Goal: Information Seeking & Learning: Check status

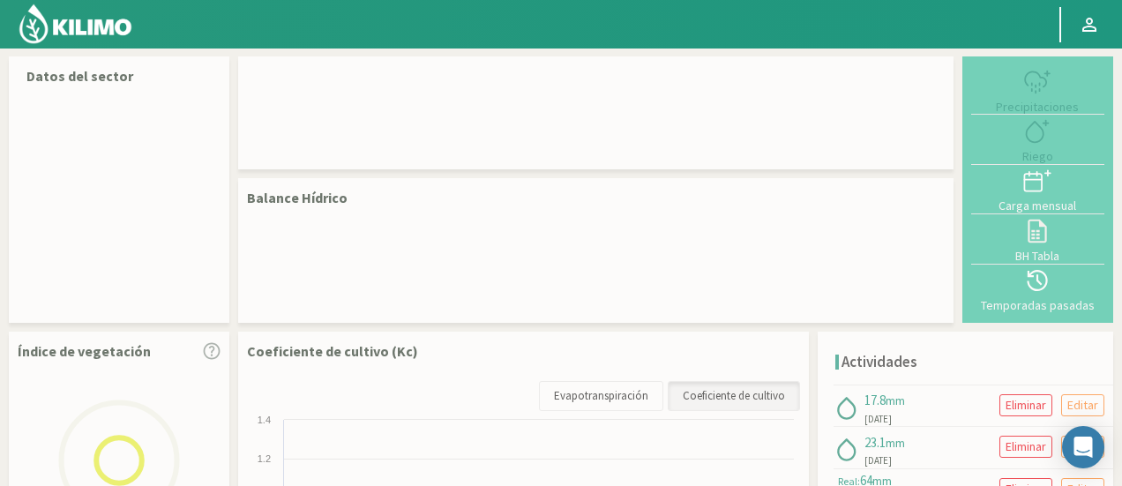
click at [100, 26] on img at bounding box center [76, 24] width 116 height 42
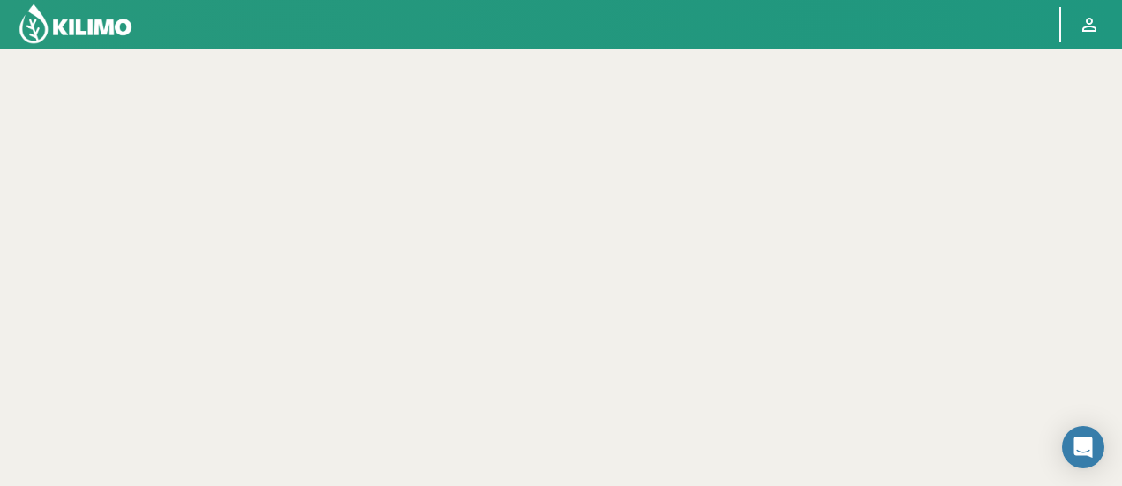
click at [60, 22] on img at bounding box center [76, 24] width 116 height 42
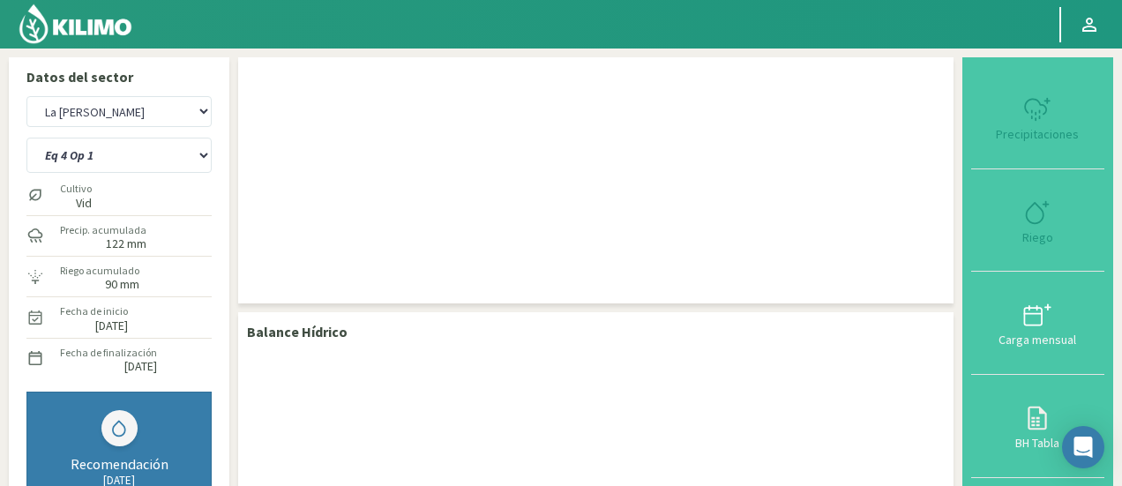
select select "2: Object"
select select "3: Object"
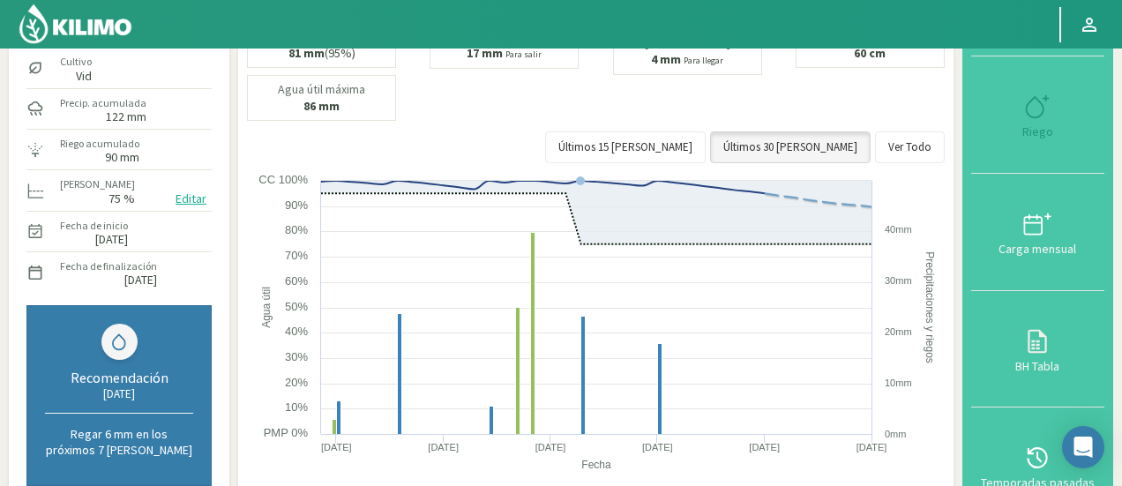
scroll to position [123, 0]
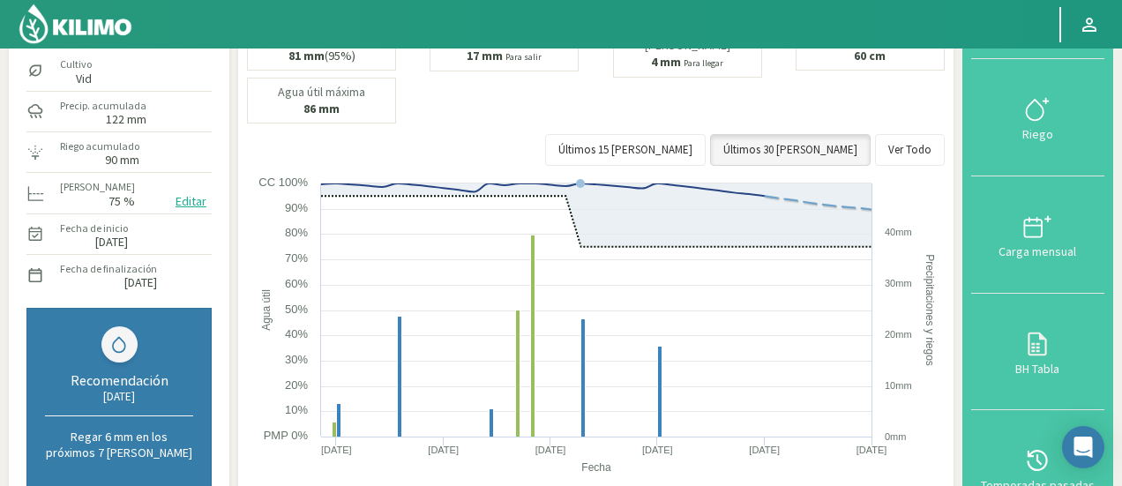
click at [1014, 450] on div at bounding box center [1037, 460] width 123 height 28
click at [1040, 446] on icon at bounding box center [1037, 460] width 28 height 28
click at [1039, 479] on div "Temporadas pasadas" at bounding box center [1037, 485] width 123 height 12
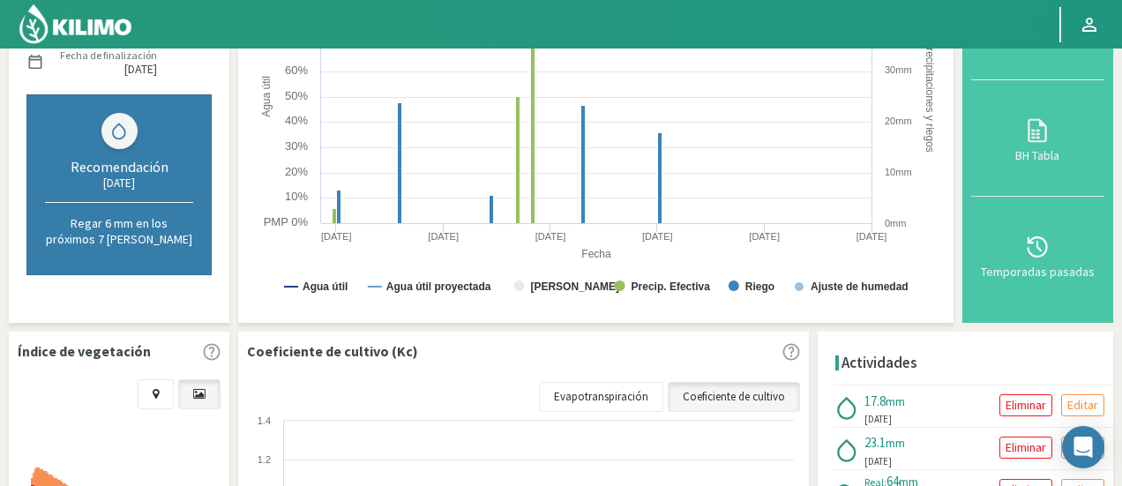
scroll to position [338, 0]
click at [1059, 265] on div "Temporadas pasadas" at bounding box center [1037, 271] width 123 height 12
click at [1035, 265] on div "Temporadas pasadas" at bounding box center [1037, 271] width 123 height 12
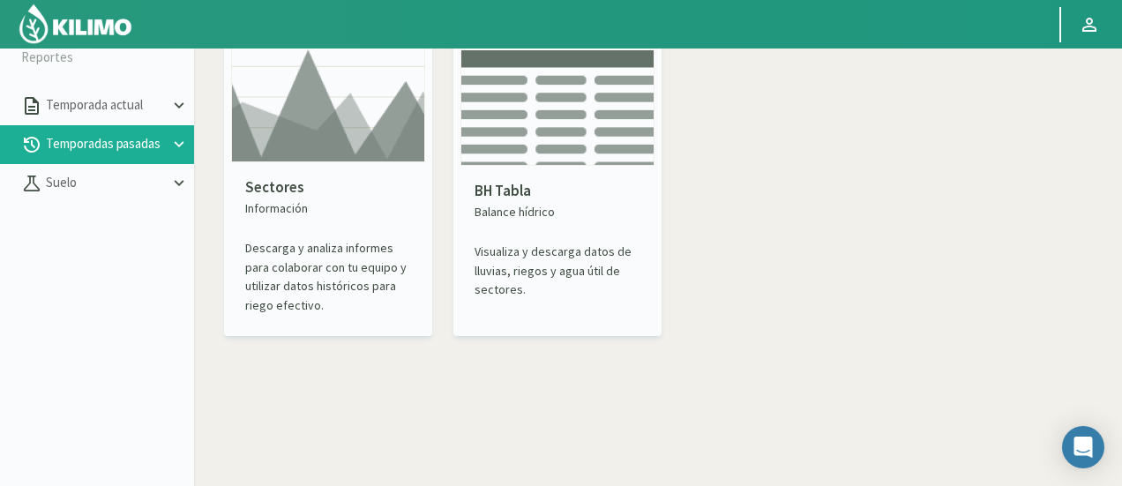
scroll to position [30, 0]
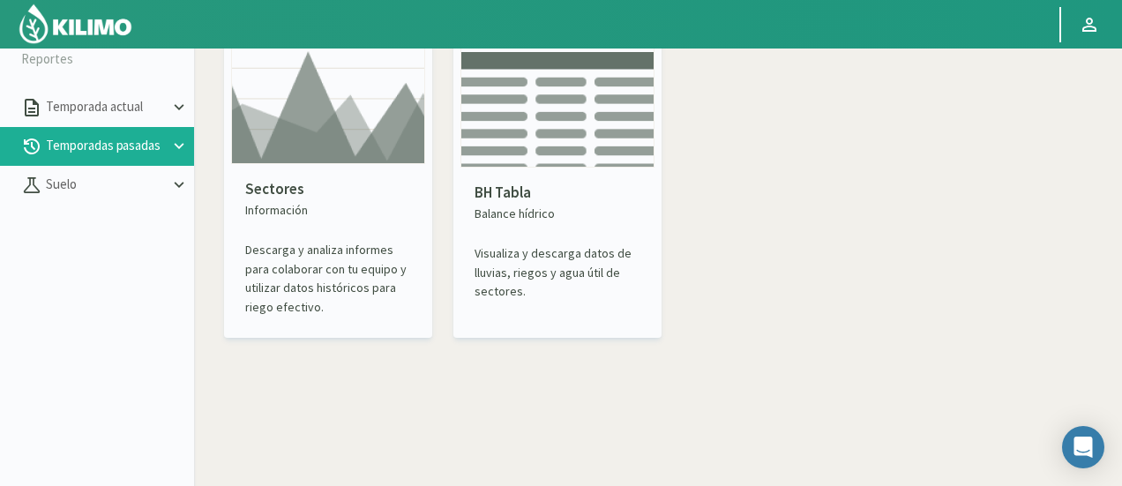
click at [515, 198] on p "BH Tabla" at bounding box center [558, 193] width 166 height 23
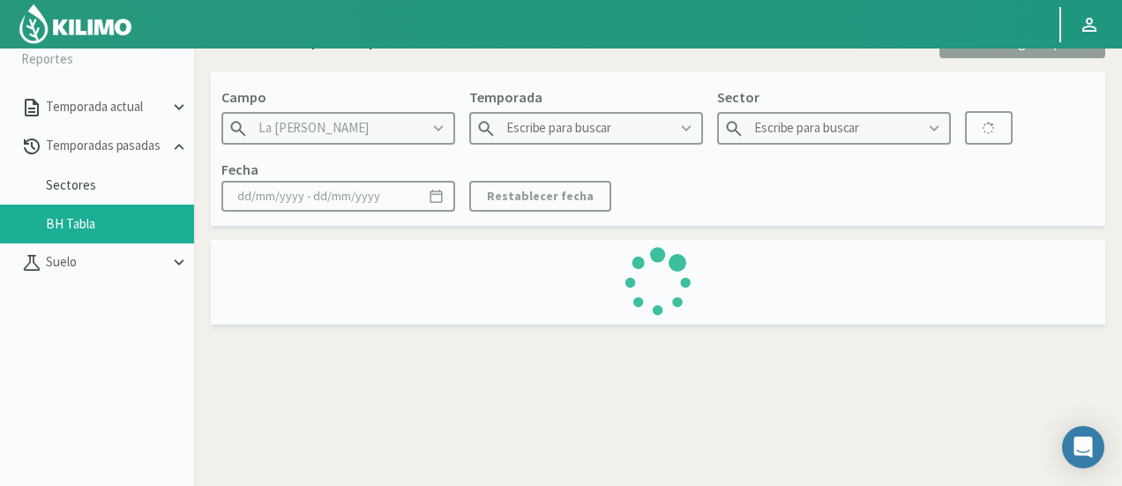
type input "2023"
type input "Op 4 - vine"
type input "[DATE] - [DATE]"
